Goal: Transaction & Acquisition: Purchase product/service

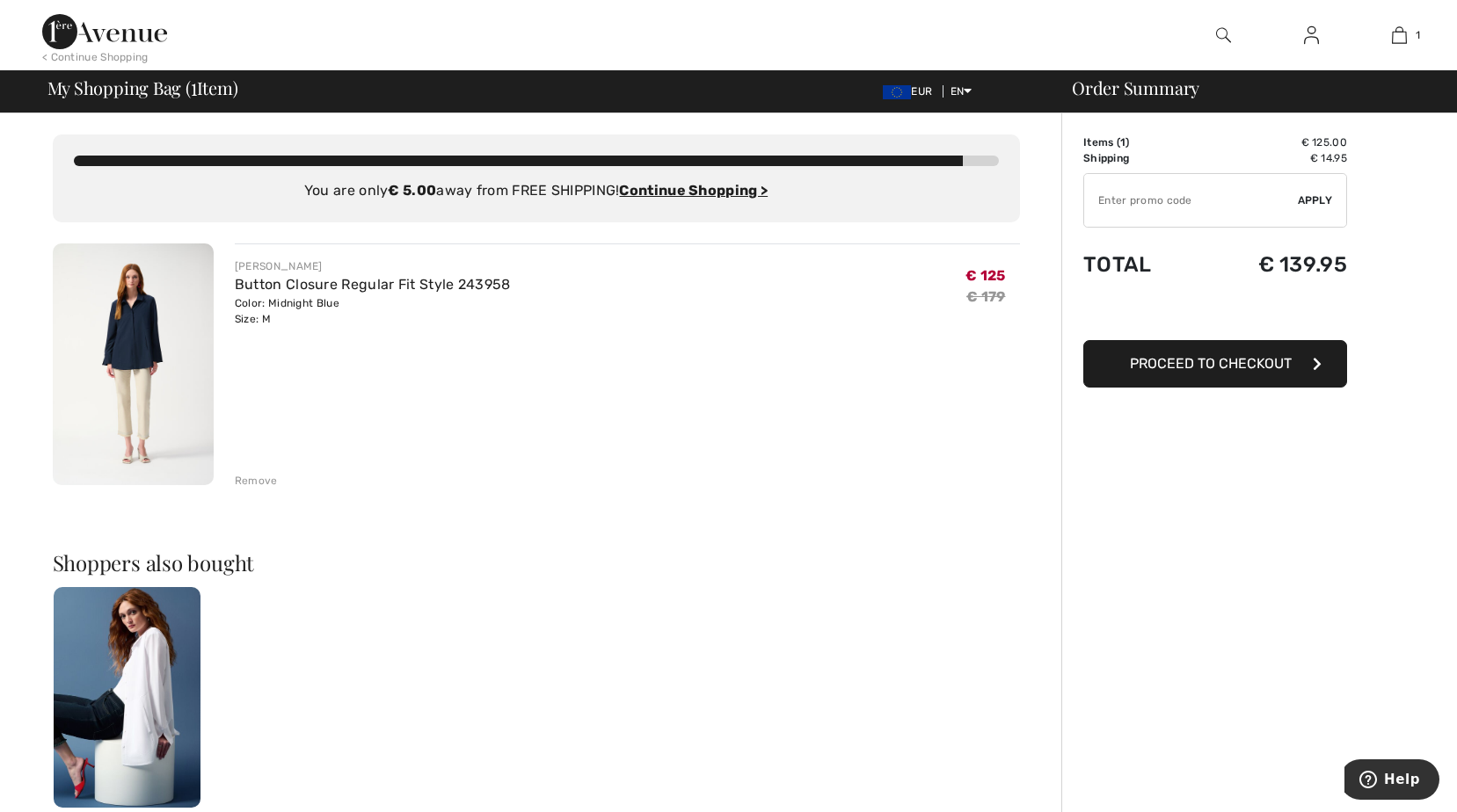
click at [169, 396] on img at bounding box center [133, 364] width 161 height 242
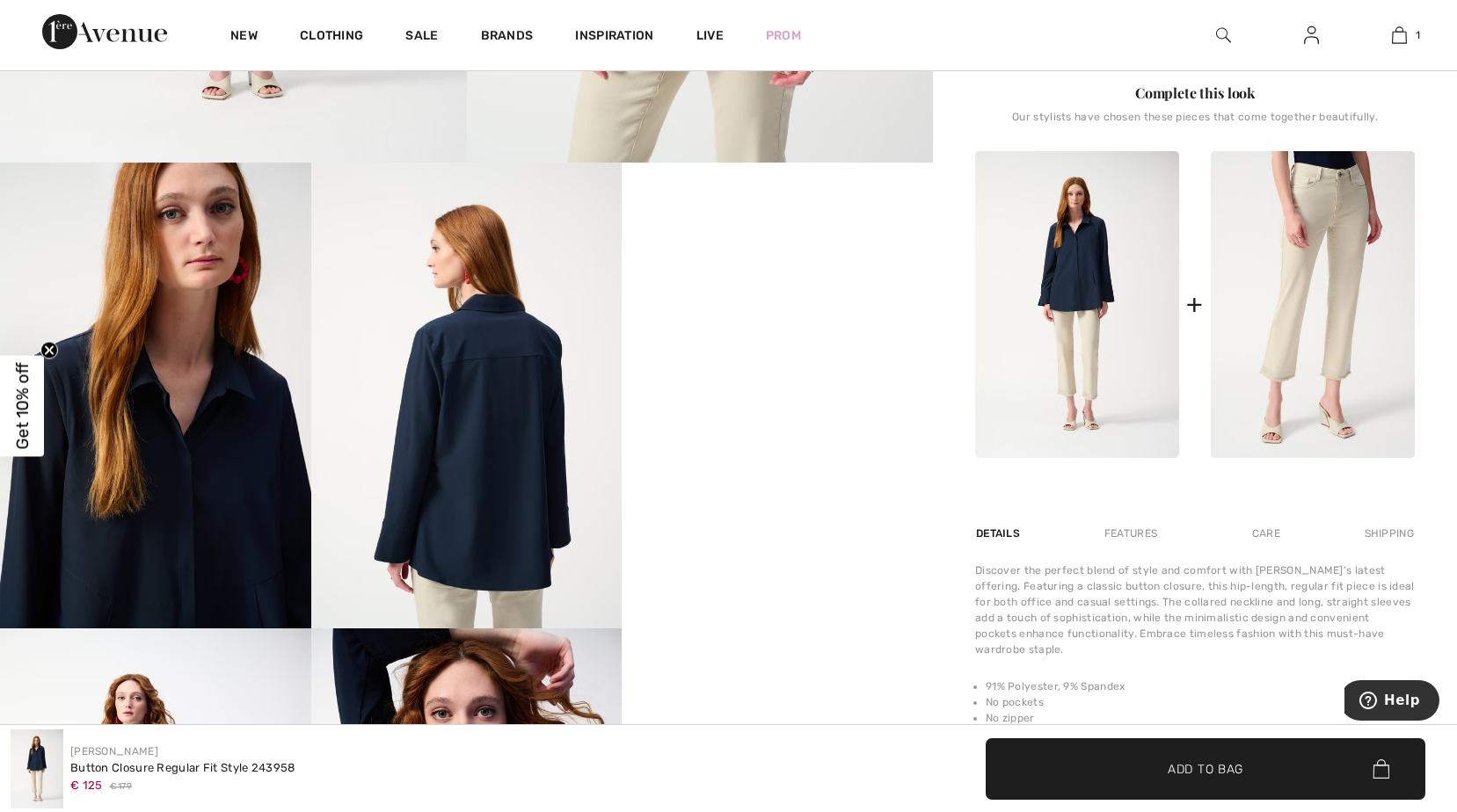
scroll to position [615, 0]
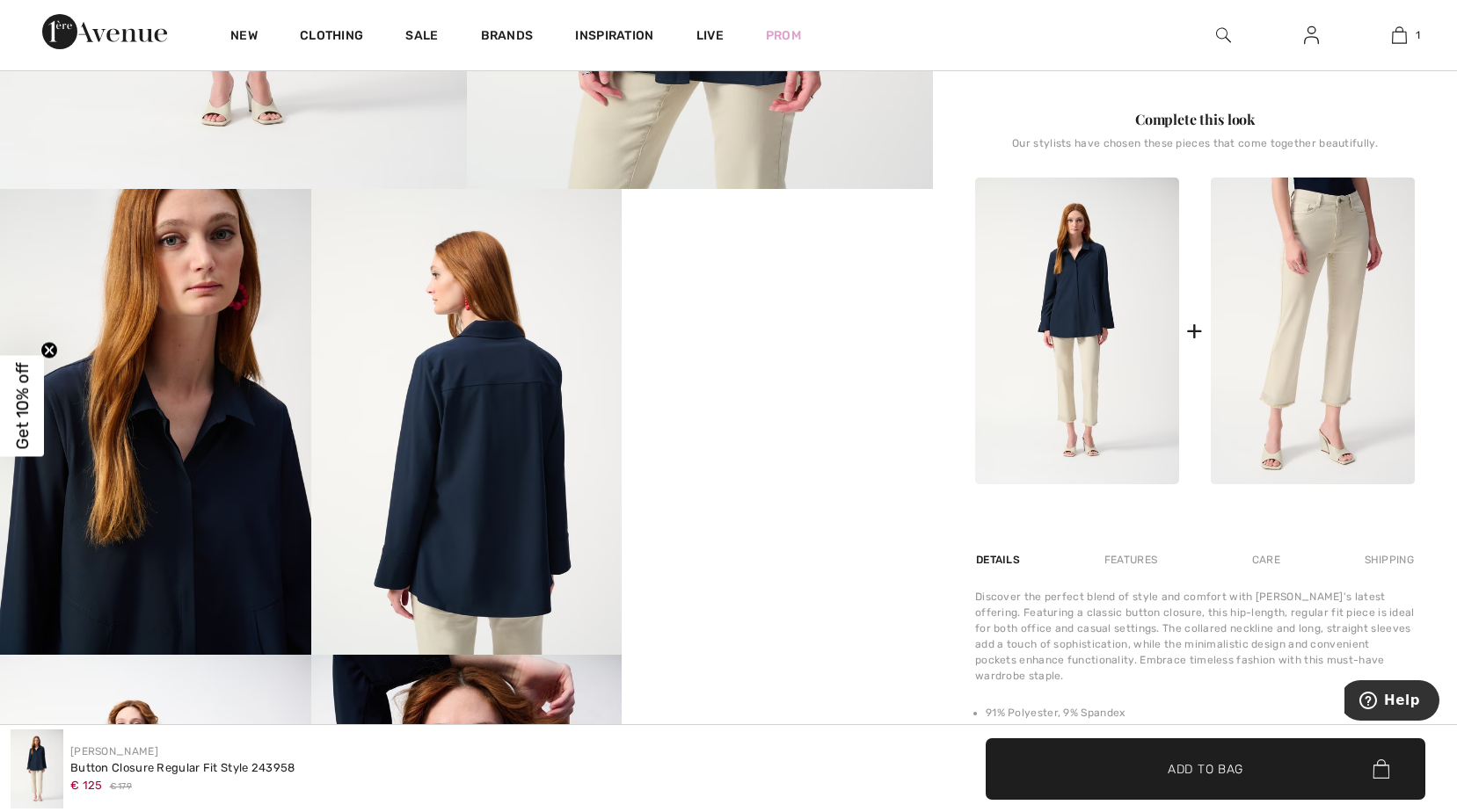
click at [1143, 757] on span "✔ Added to Bag Add to Bag" at bounding box center [1205, 769] width 440 height 61
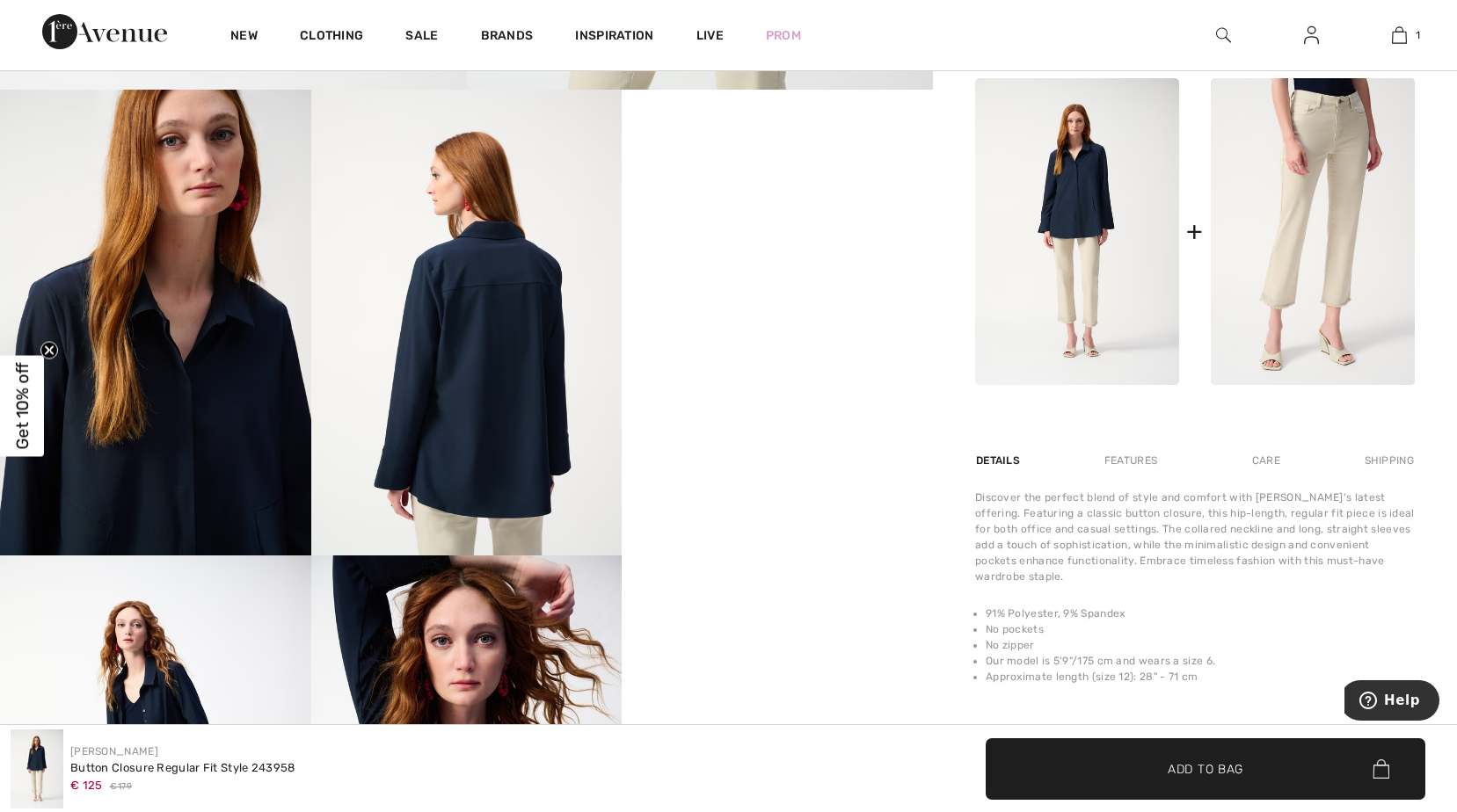
scroll to position [703, 0]
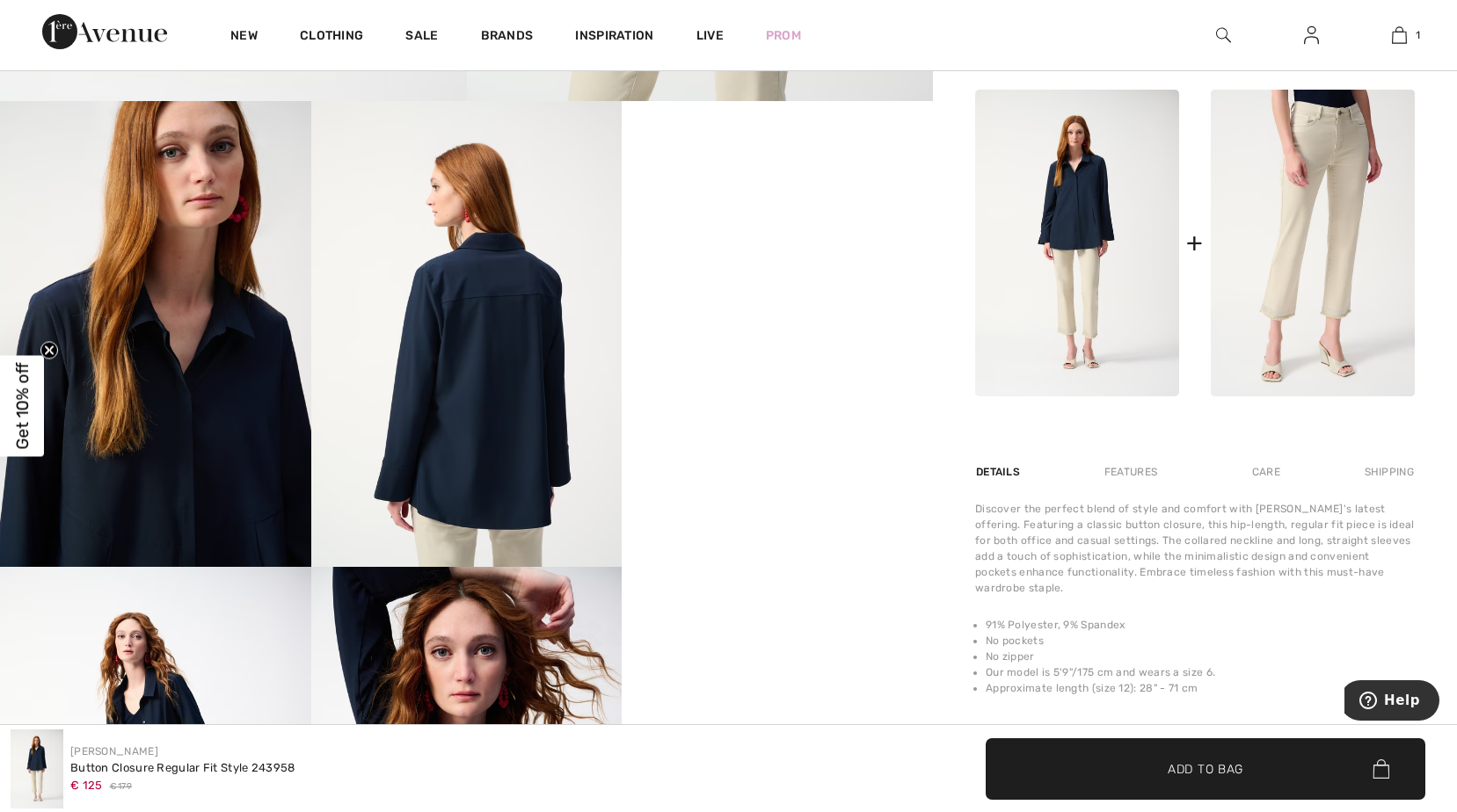
click at [1387, 470] on div "Shipping" at bounding box center [1387, 472] width 55 height 32
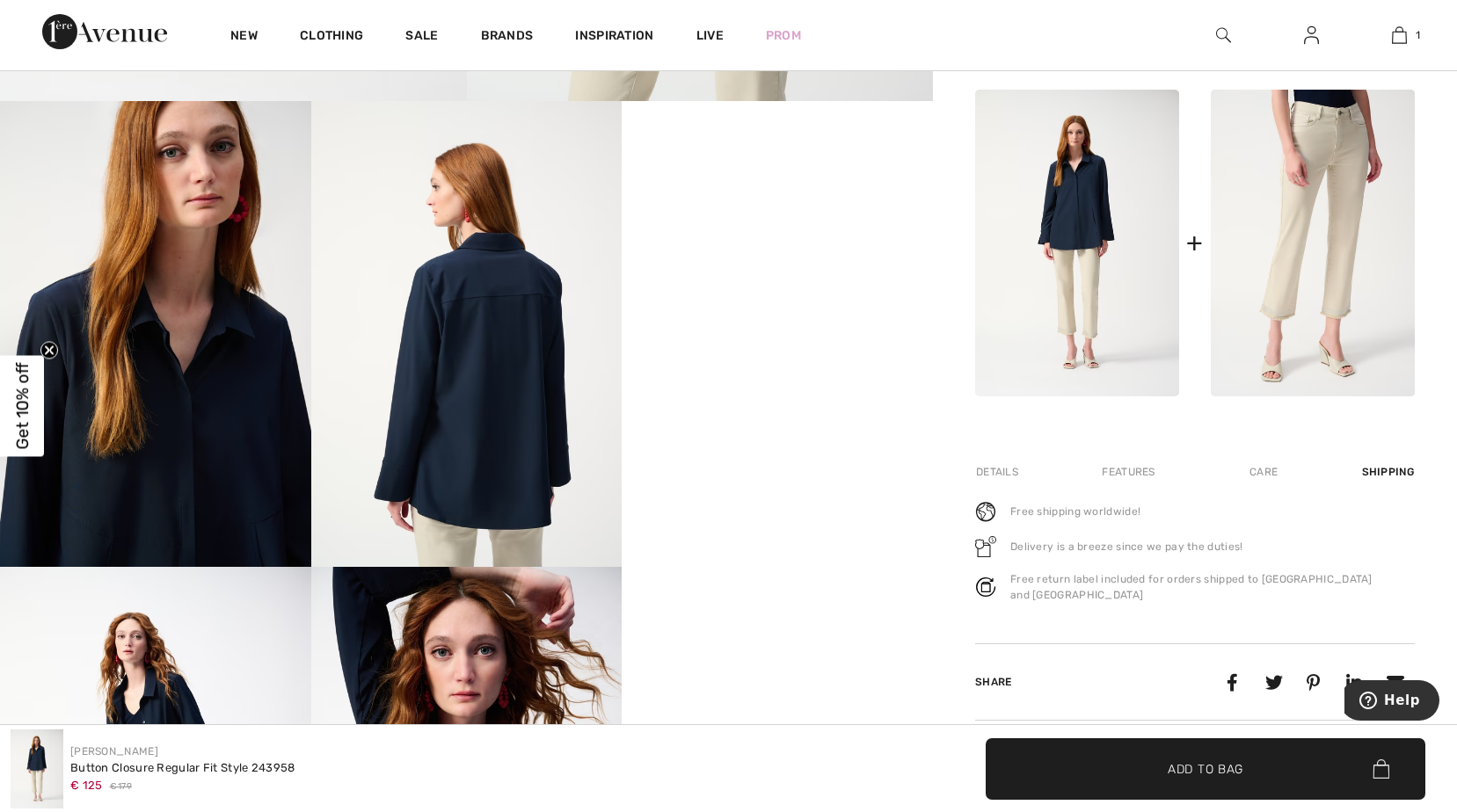
click at [1267, 478] on div "Care" at bounding box center [1263, 472] width 58 height 32
